Goal: Transaction & Acquisition: Purchase product/service

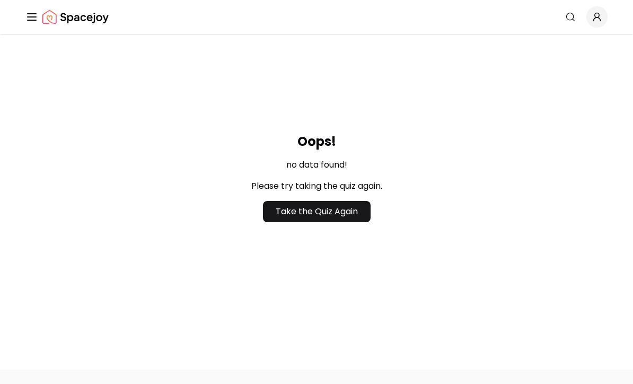
click at [345, 223] on link "Take the Quiz Again" at bounding box center [317, 212] width 108 height 21
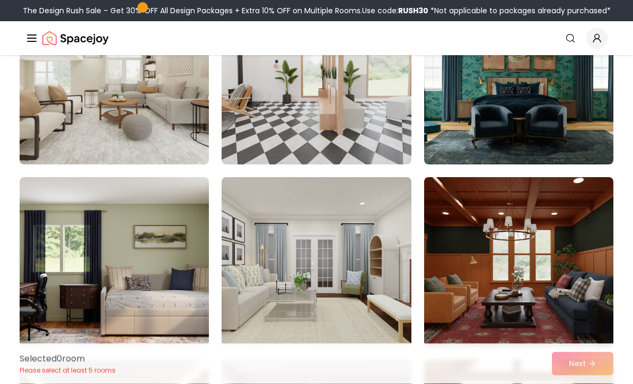
scroll to position [150, 0]
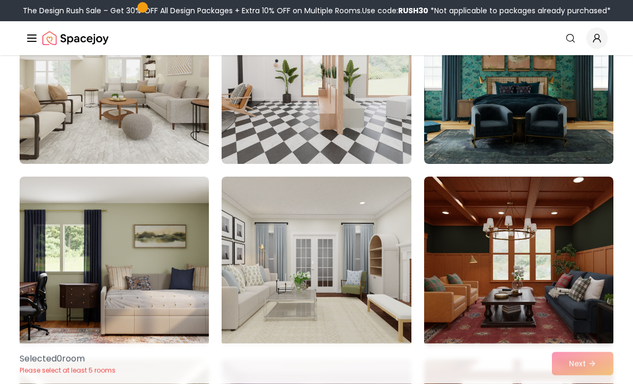
click at [565, 115] on img at bounding box center [518, 80] width 189 height 170
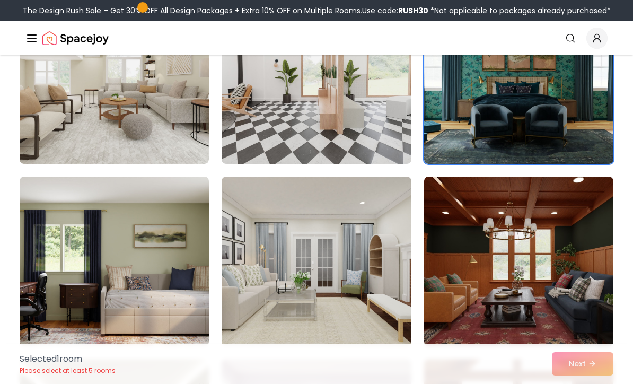
click at [556, 237] on img at bounding box center [518, 262] width 189 height 170
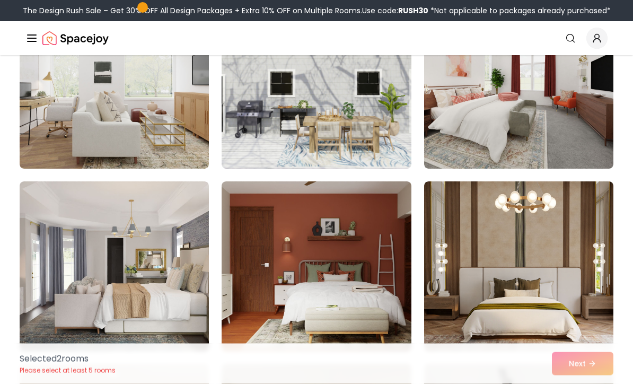
scroll to position [1787, 0]
click at [546, 247] on img at bounding box center [518, 266] width 189 height 170
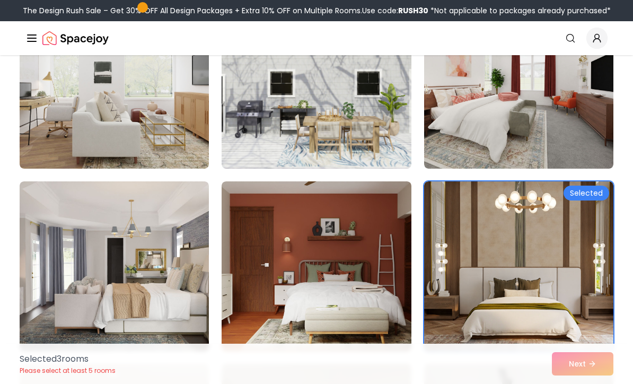
click at [153, 267] on img at bounding box center [114, 266] width 189 height 170
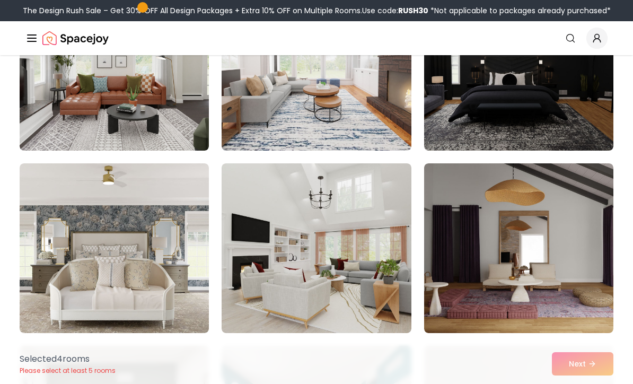
scroll to position [2718, 0]
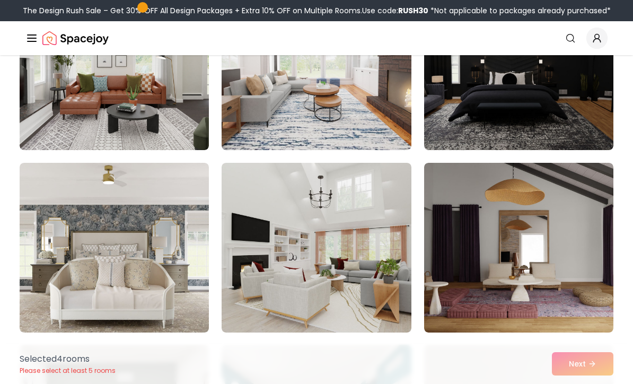
click at [351, 249] on img at bounding box center [316, 248] width 189 height 170
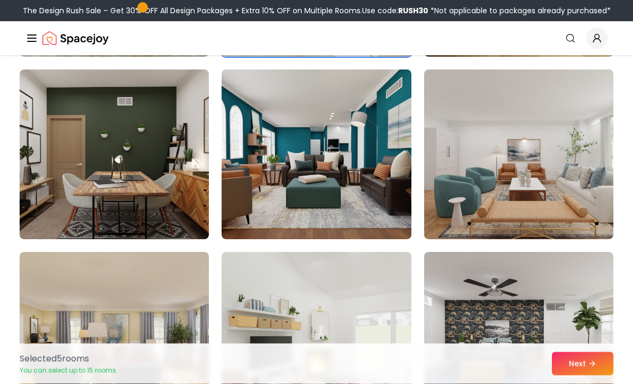
scroll to position [2994, 0]
click at [558, 154] on img at bounding box center [518, 154] width 189 height 170
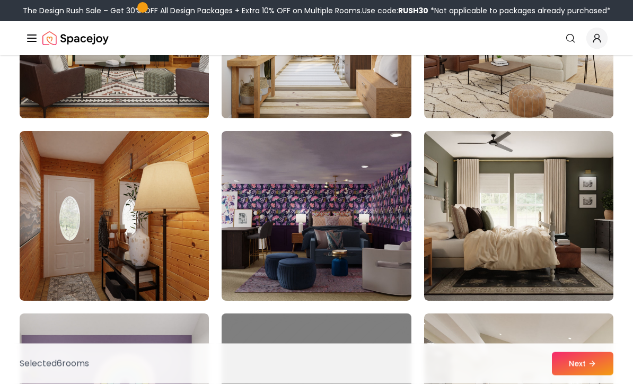
scroll to position [3479, 0]
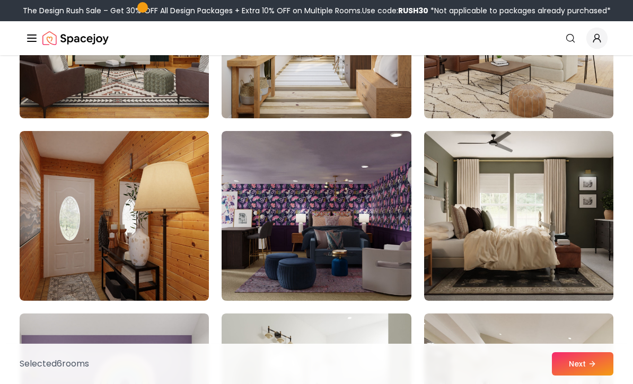
click at [571, 234] on img at bounding box center [518, 216] width 189 height 170
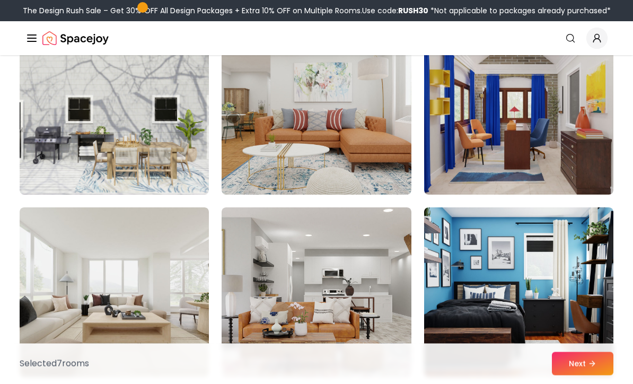
scroll to position [4315, 0]
click at [150, 286] on img at bounding box center [114, 292] width 189 height 170
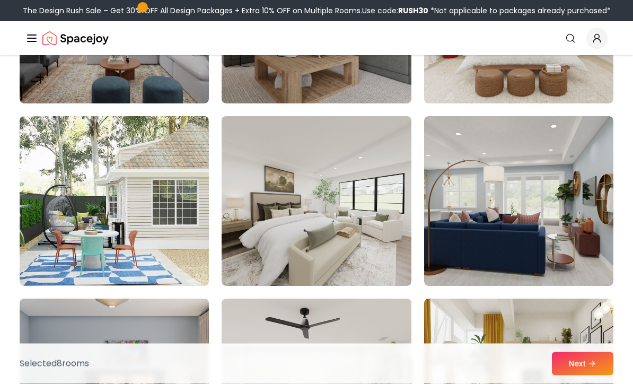
scroll to position [5501, 0]
click at [354, 234] on img at bounding box center [316, 201] width 189 height 170
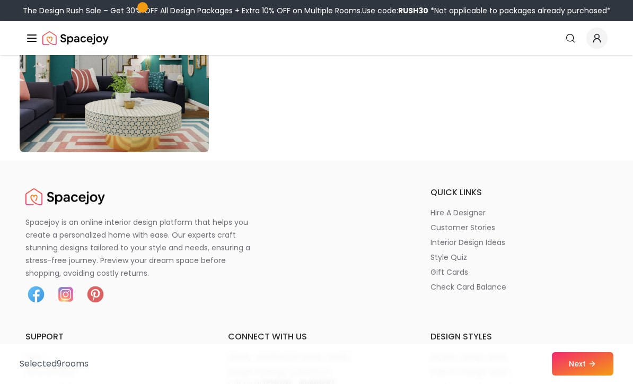
scroll to position [6117, 0]
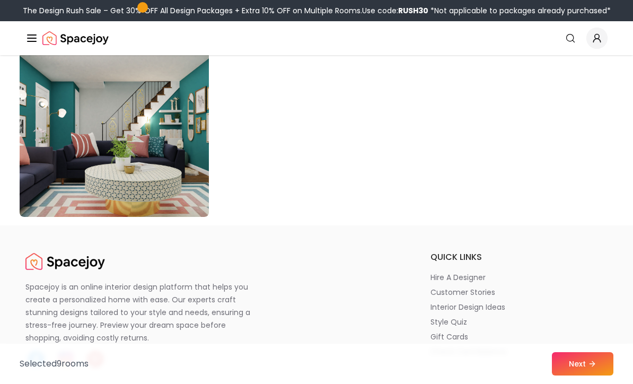
click at [590, 368] on icon at bounding box center [592, 364] width 8 height 8
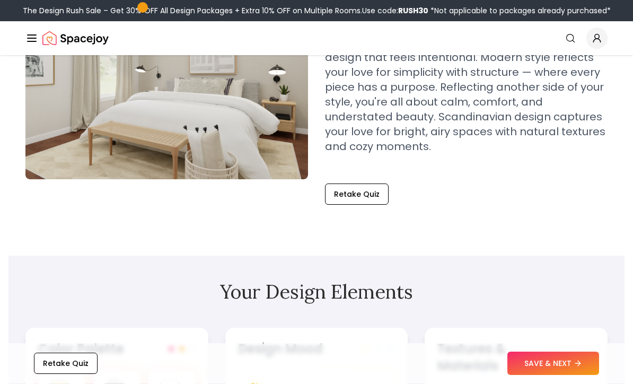
scroll to position [160, 0]
click at [562, 375] on button "SAVE & NEXT" at bounding box center [554, 363] width 92 height 23
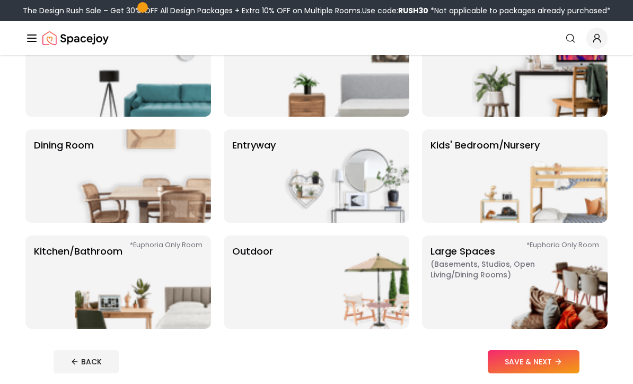
scroll to position [123, 0]
click at [538, 270] on img at bounding box center [540, 281] width 136 height 93
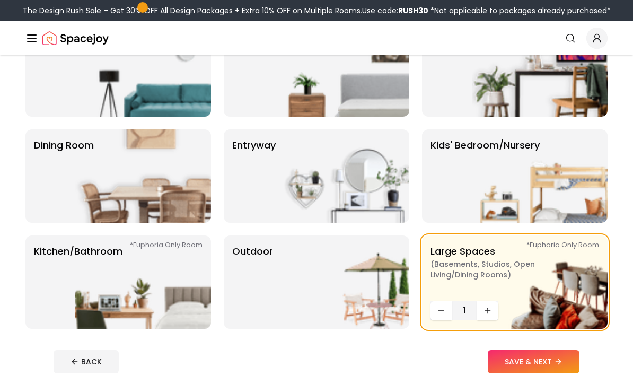
click at [546, 355] on button "SAVE & NEXT" at bounding box center [534, 361] width 92 height 23
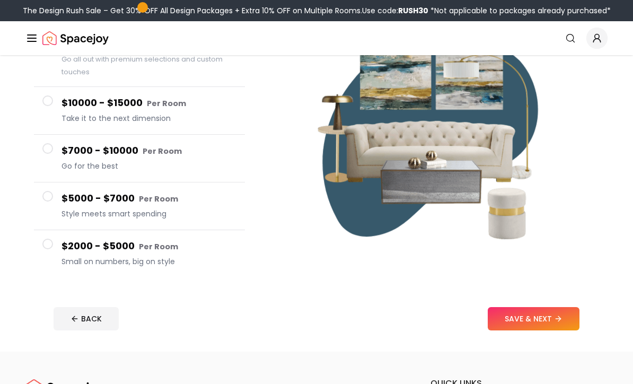
scroll to position [141, 0]
click at [553, 315] on button "SAVE & NEXT" at bounding box center [534, 318] width 92 height 23
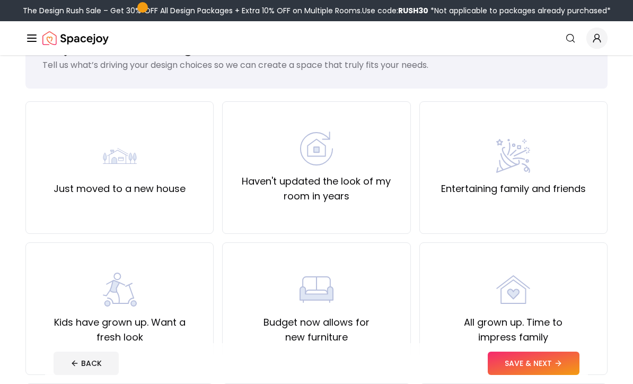
scroll to position [45, 0]
click at [528, 157] on img at bounding box center [513, 156] width 34 height 34
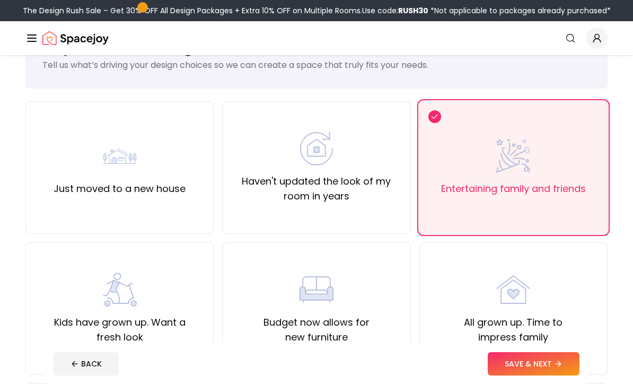
click at [549, 375] on button "SAVE & NEXT" at bounding box center [534, 363] width 92 height 23
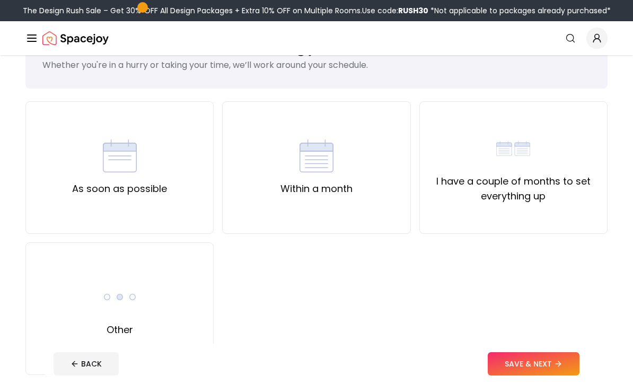
click at [550, 167] on div "I have a couple of months to set everything up" at bounding box center [514, 168] width 170 height 72
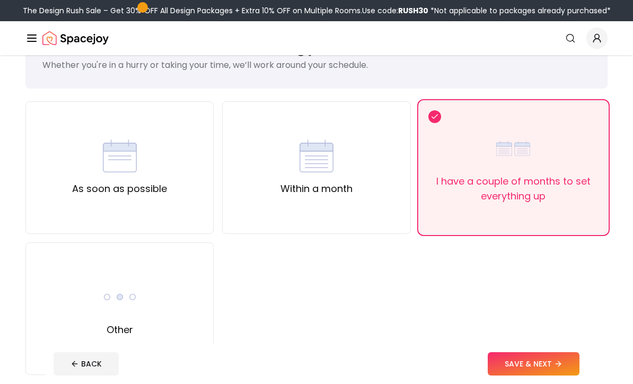
click at [540, 375] on button "SAVE & NEXT" at bounding box center [534, 363] width 92 height 23
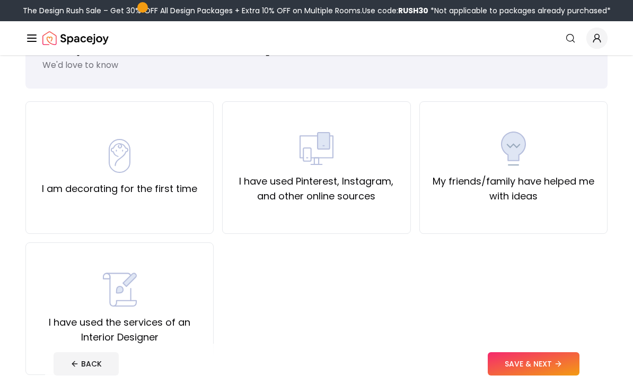
click at [346, 160] on div "I have used Pinterest, Instagram, and other online sources" at bounding box center [316, 168] width 170 height 72
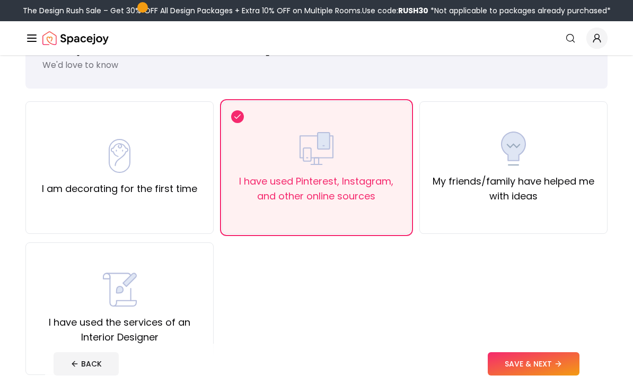
click at [247, 116] on div "I have used Pinterest, Instagram, and other online sources" at bounding box center [316, 167] width 188 height 133
click at [136, 287] on img at bounding box center [120, 290] width 34 height 34
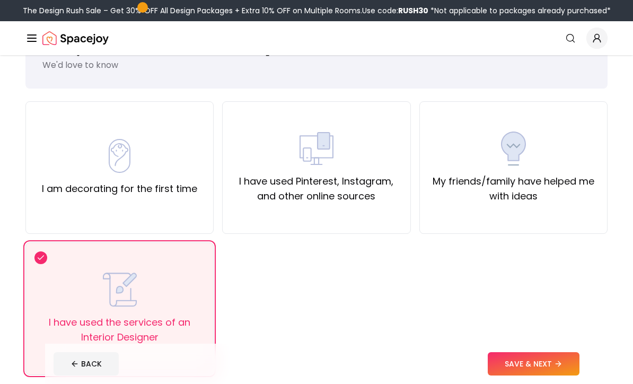
click at [543, 375] on button "SAVE & NEXT" at bounding box center [534, 363] width 92 height 23
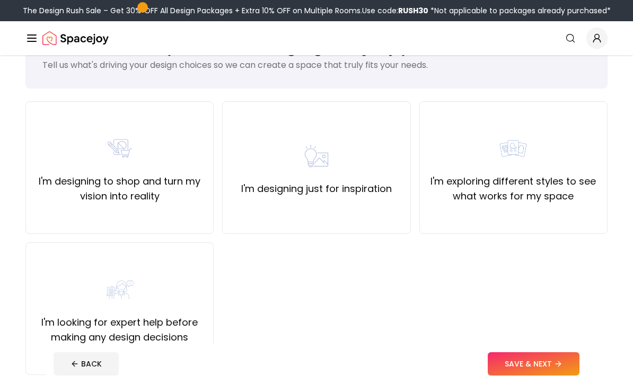
click at [542, 166] on div "I'm exploring different styles to see what works for my space" at bounding box center [514, 168] width 170 height 72
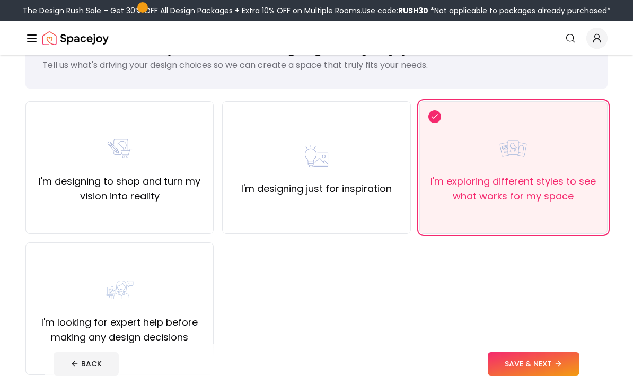
click at [539, 375] on button "SAVE & NEXT" at bounding box center [534, 363] width 92 height 23
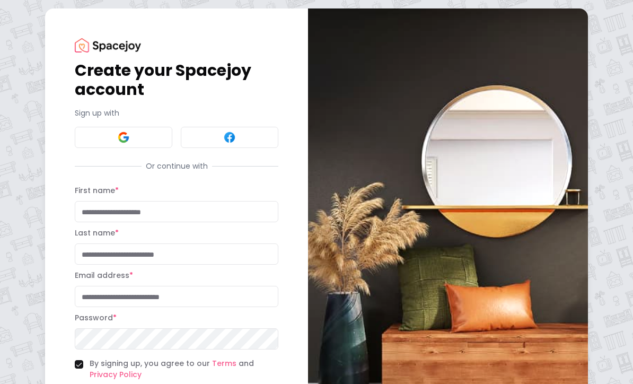
click at [234, 213] on input "First name *" at bounding box center [177, 211] width 204 height 21
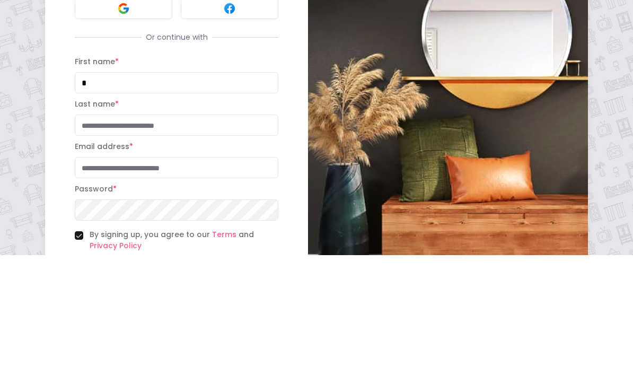
type input "*"
click at [209, 243] on input "Last name *" at bounding box center [177, 253] width 204 height 21
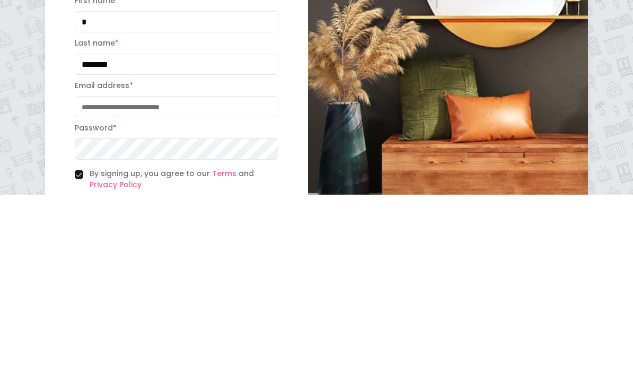
type input "********"
click at [203, 286] on input "Email address *" at bounding box center [177, 296] width 204 height 21
type input "*"
type input "**********"
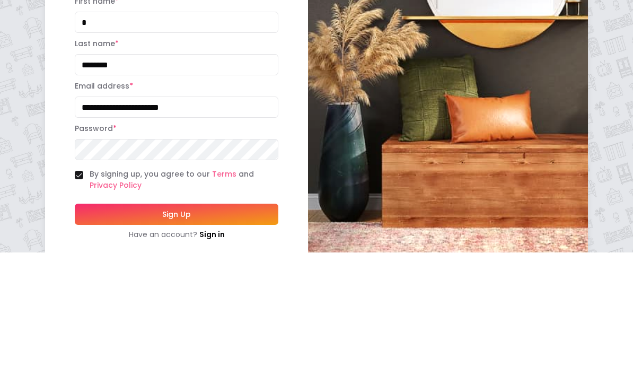
scroll to position [48, 0]
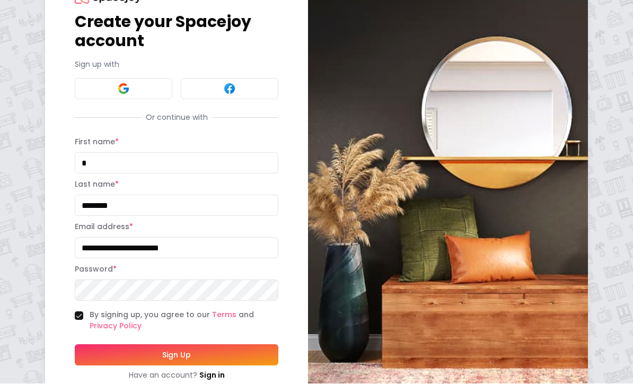
click at [224, 356] on button "Sign Up" at bounding box center [177, 355] width 204 height 21
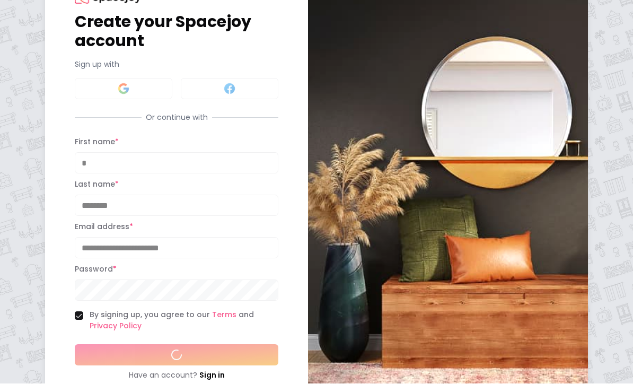
scroll to position [49, 0]
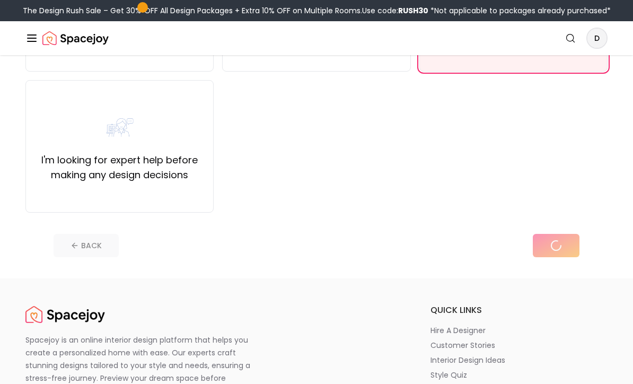
scroll to position [211, 0]
